Goal: Information Seeking & Learning: Learn about a topic

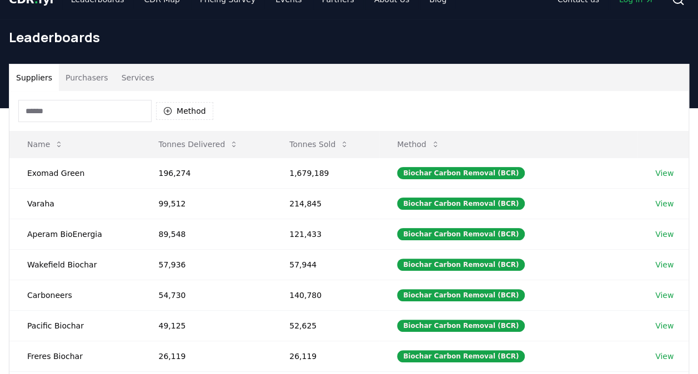
scroll to position [19, 0]
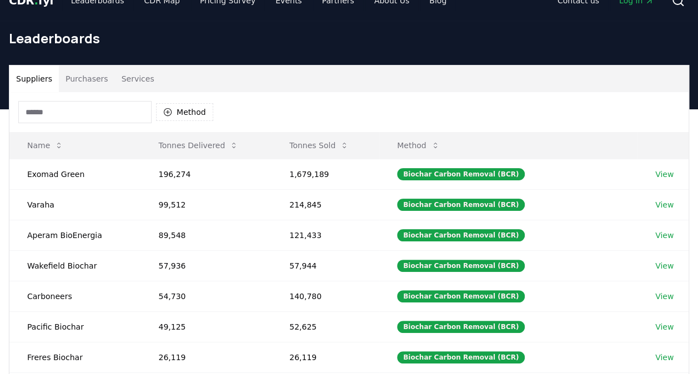
click at [214, 111] on div "Method" at bounding box center [348, 112] width 679 height 40
click at [190, 112] on button "Method" at bounding box center [184, 112] width 57 height 18
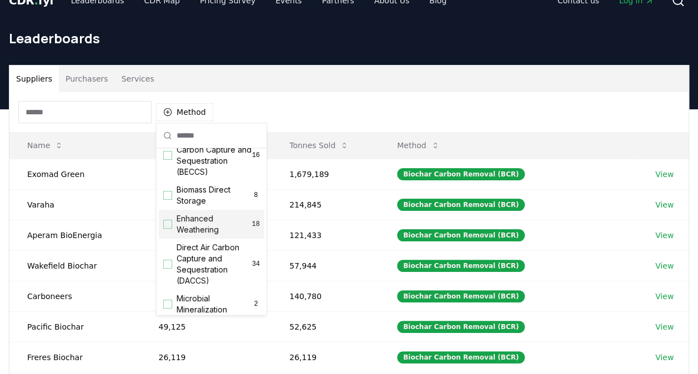
scroll to position [147, 0]
click at [169, 173] on div "Bioenergy with Carbon Capture and Sequestration (BECCS) 16" at bounding box center [212, 155] width 106 height 51
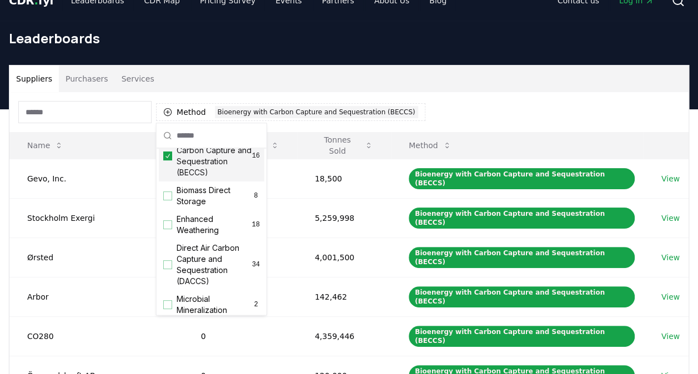
click at [537, 109] on div "Method 1 Bioenergy with Carbon Capture and Sequestration (BECCS)" at bounding box center [348, 112] width 679 height 40
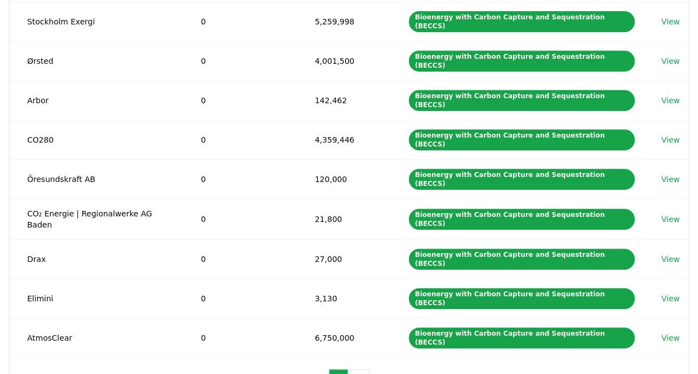
scroll to position [222, 0]
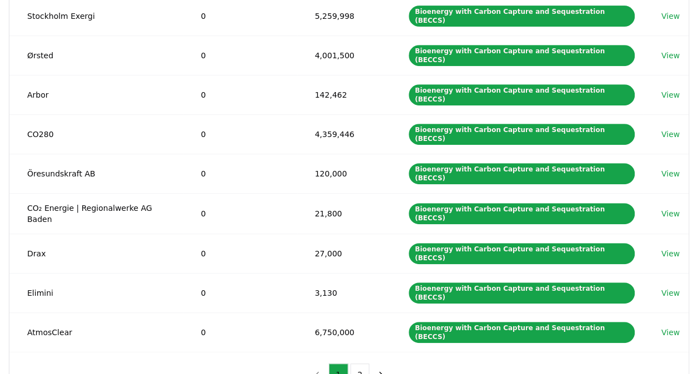
click at [353, 364] on button "2" at bounding box center [359, 375] width 19 height 22
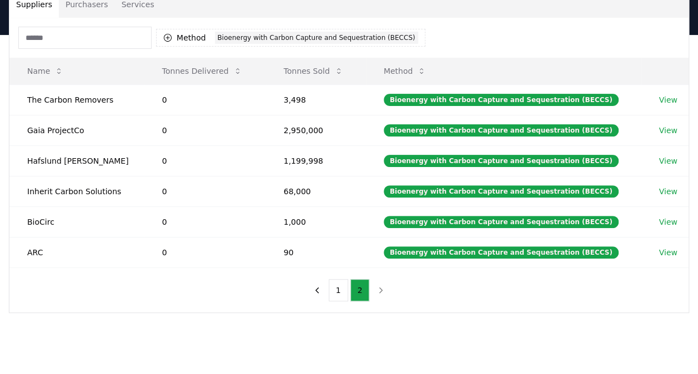
scroll to position [88, 0]
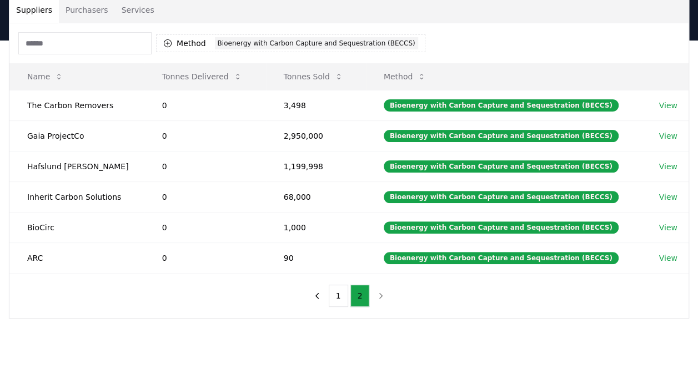
click at [338, 294] on button "1" at bounding box center [338, 296] width 19 height 22
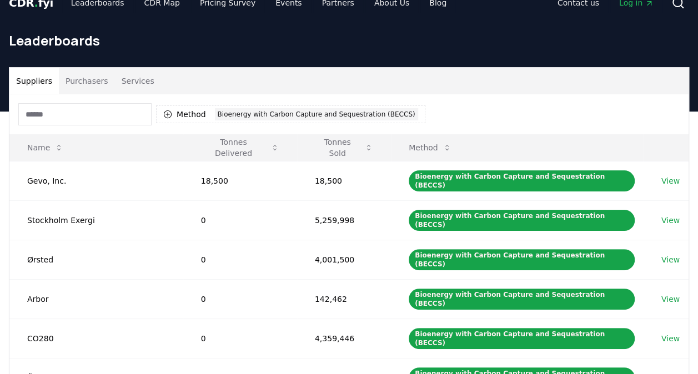
scroll to position [12, 0]
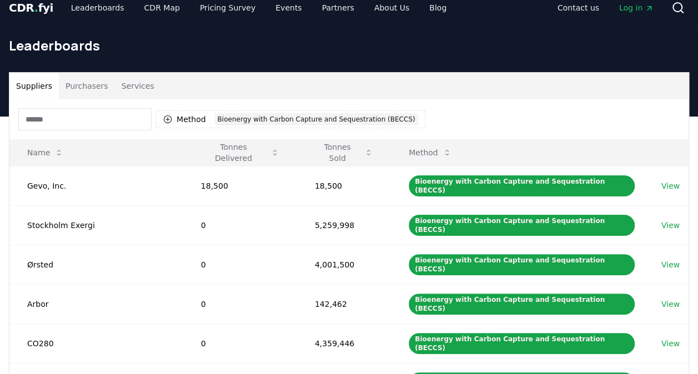
click at [346, 155] on button "Tonnes Sold" at bounding box center [344, 153] width 76 height 22
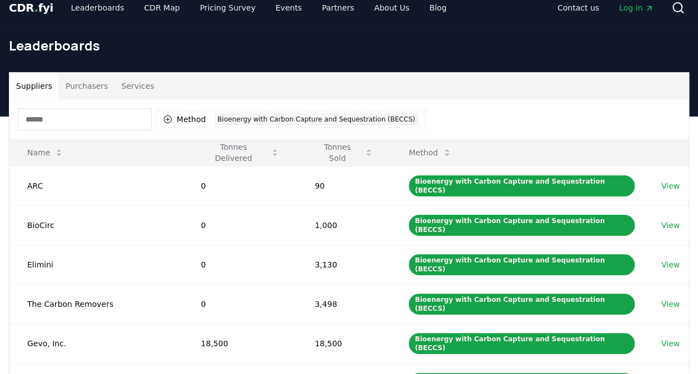
click at [343, 152] on button "Tonnes Sold" at bounding box center [344, 153] width 76 height 22
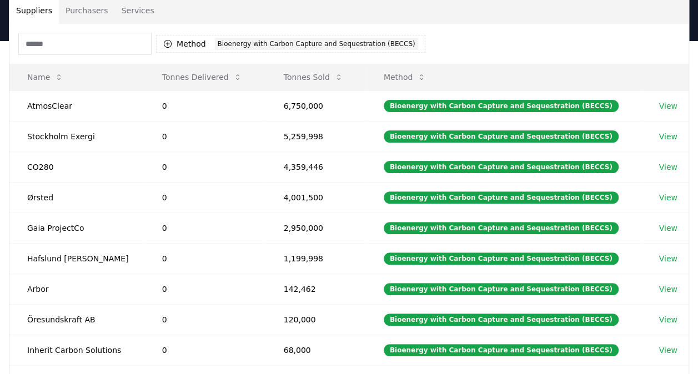
scroll to position [87, 0]
